Goal: Information Seeking & Learning: Understand process/instructions

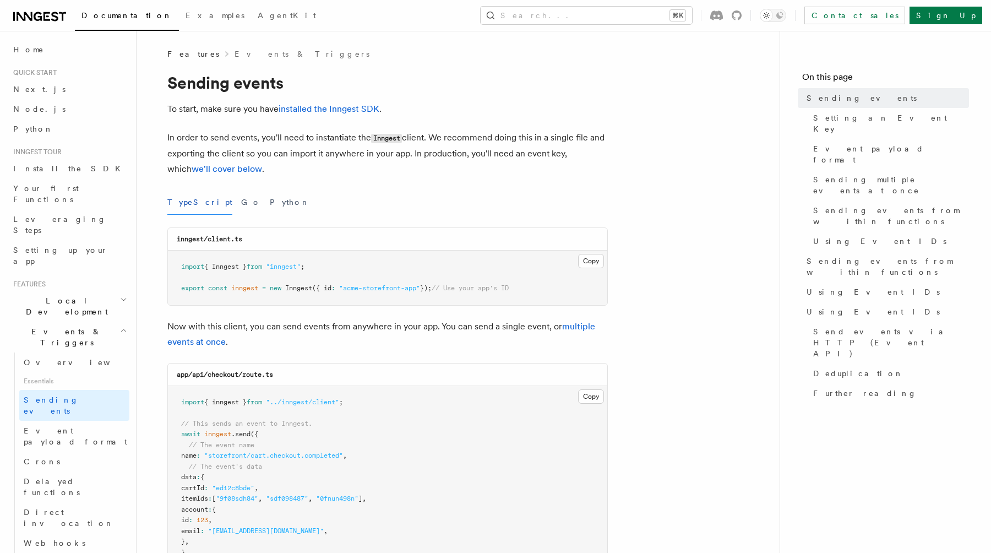
click at [41, 71] on span "Quick start" at bounding box center [33, 72] width 48 height 9
click at [31, 87] on span "Next.js" at bounding box center [39, 89] width 52 height 9
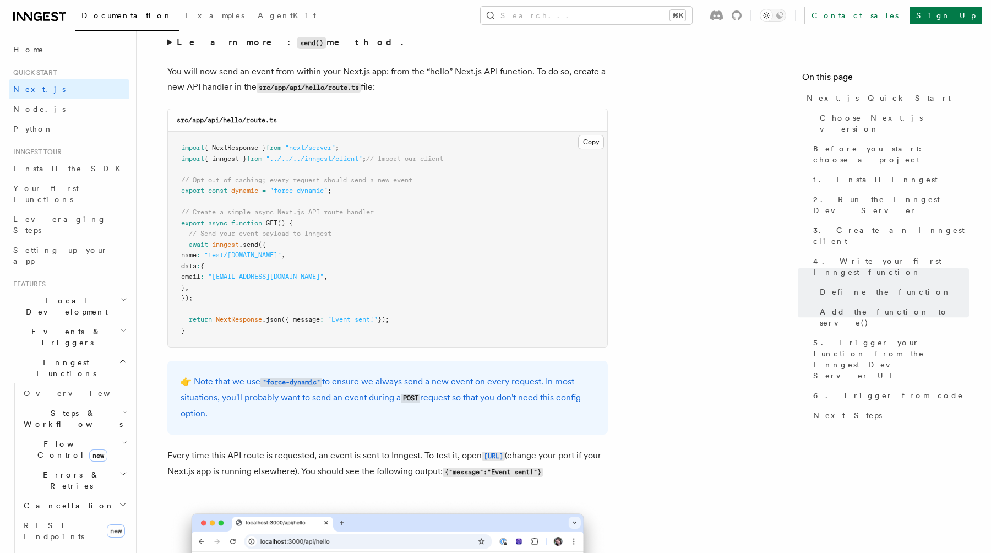
scroll to position [5790, 0]
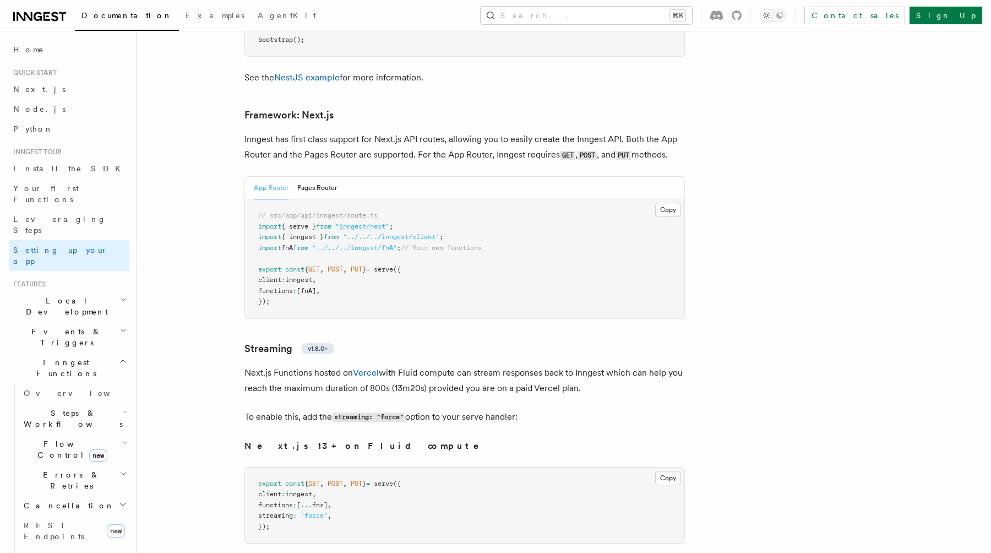
scroll to position [7138, 0]
